Goal: Task Accomplishment & Management: Complete application form

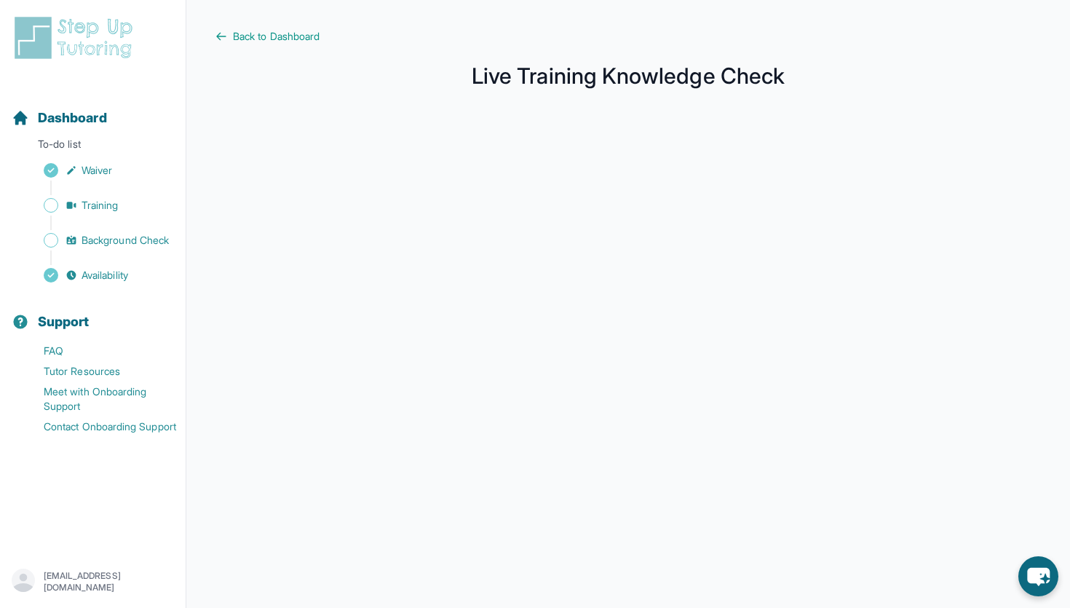
scroll to position [167, 0]
click at [71, 247] on link "Background Check" at bounding box center [99, 240] width 174 height 20
